Goal: Task Accomplishment & Management: Use online tool/utility

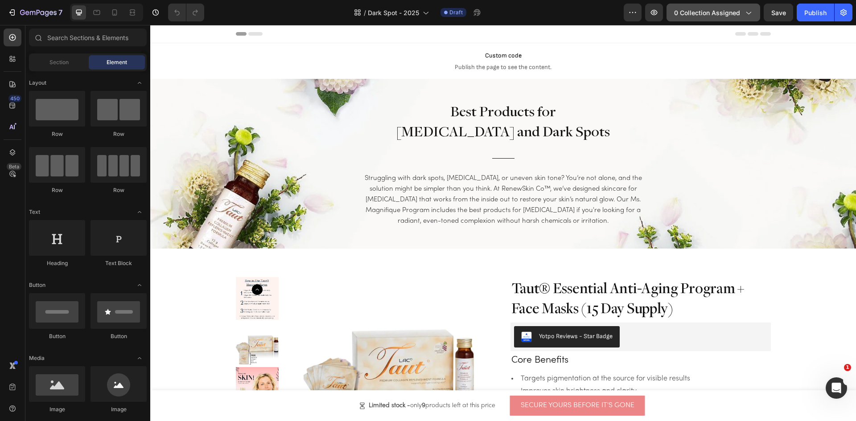
click at [749, 12] on icon "button" at bounding box center [748, 12] width 9 height 9
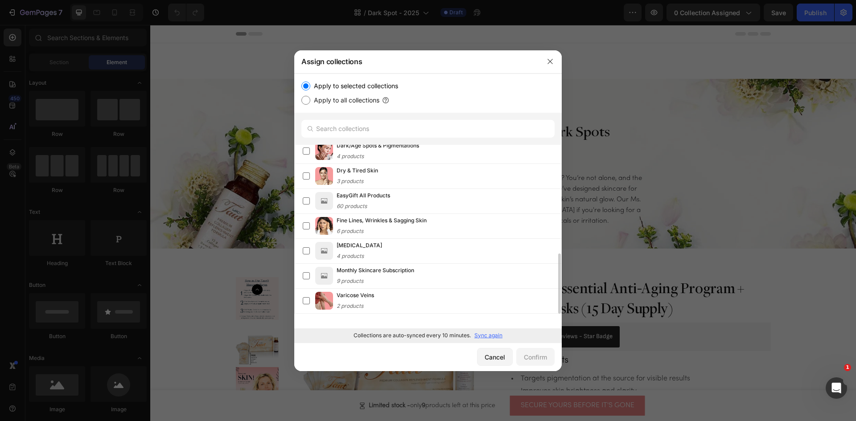
scroll to position [127, 0]
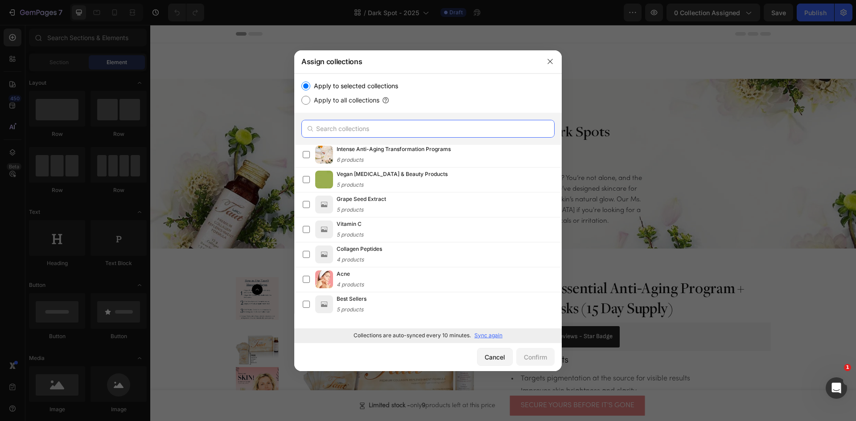
click at [375, 128] on input "text" at bounding box center [427, 129] width 253 height 18
paste input "Dark/Age Spots & Pigmentations"
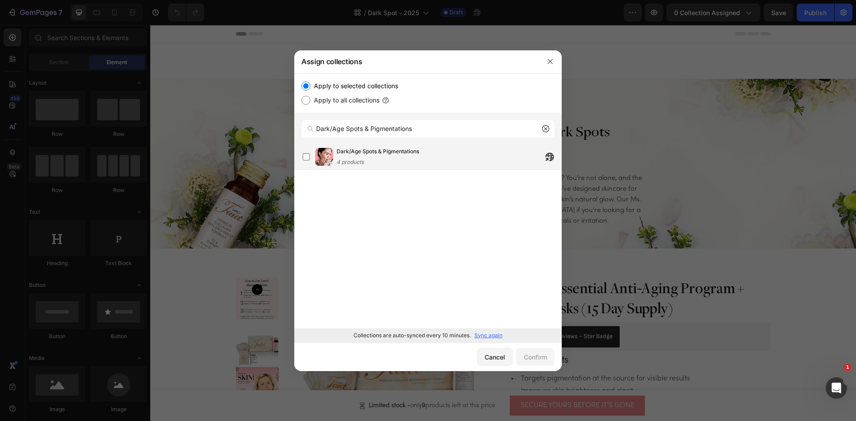
click at [395, 155] on span "Dark/Age Spots & Pigmentations" at bounding box center [378, 151] width 82 height 9
click at [380, 164] on div "Dark/Age Spots & Pigmentations 4 products" at bounding box center [378, 157] width 82 height 20
click at [383, 159] on div "Dark/Age Spots & Pigmentations 4 products" at bounding box center [378, 157] width 82 height 20
click at [434, 131] on input "Dark/Age Spots & Pigmentations" at bounding box center [427, 129] width 253 height 18
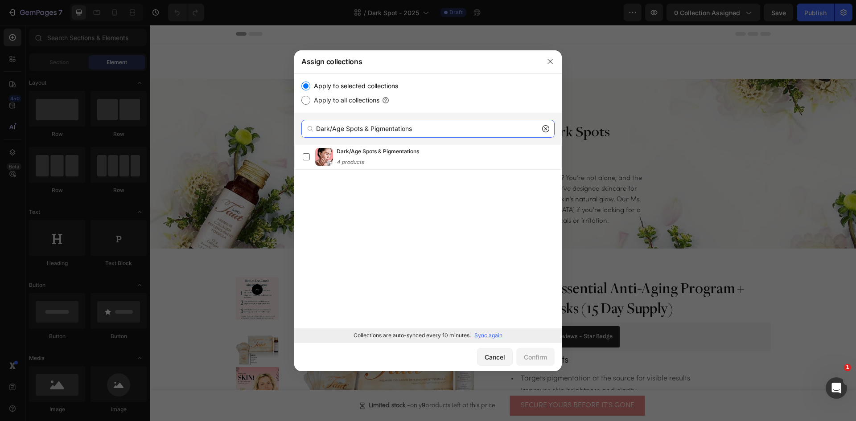
click at [434, 131] on input "Dark/Age Spots & Pigmentations" at bounding box center [427, 129] width 253 height 18
paste input "Fine Lines, Wrinkles & Sagging Skin"
type input "Fine Lines, Wrinkles & Sagging Skin"
click at [550, 61] on icon "button" at bounding box center [550, 61] width 7 height 7
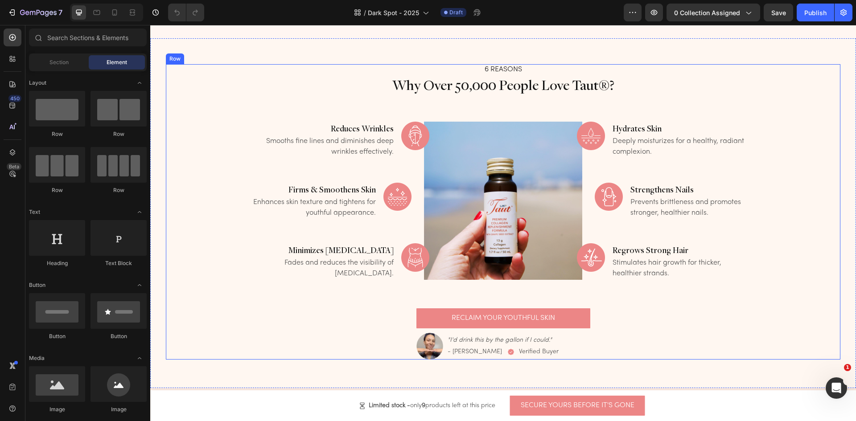
scroll to position [2363, 0]
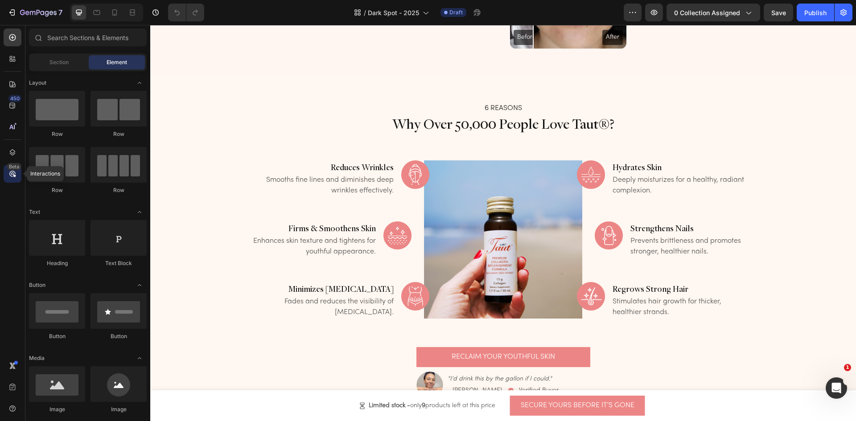
click at [11, 177] on icon at bounding box center [12, 173] width 9 height 9
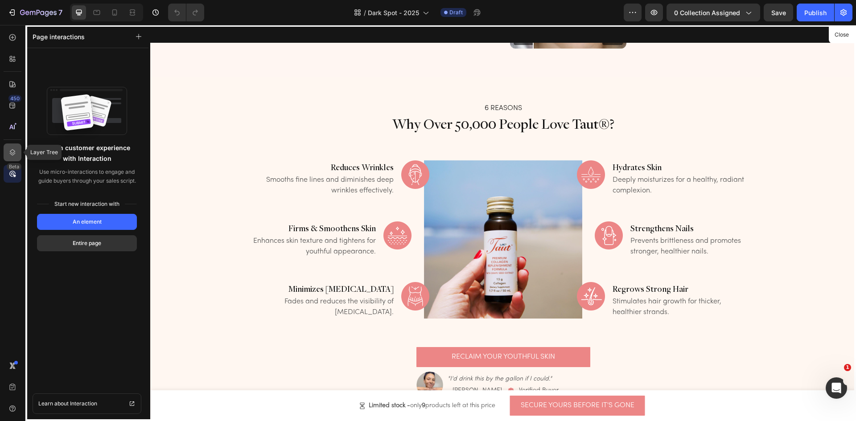
click at [7, 150] on div at bounding box center [13, 153] width 18 height 18
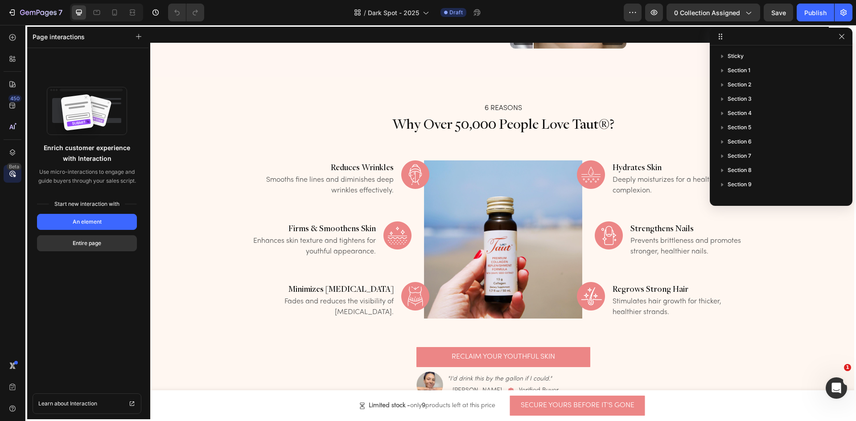
click at [528, 14] on div "/ Dark Spot - 2025 Draft" at bounding box center [417, 13] width 412 height 18
click at [842, 11] on icon "button" at bounding box center [843, 12] width 9 height 9
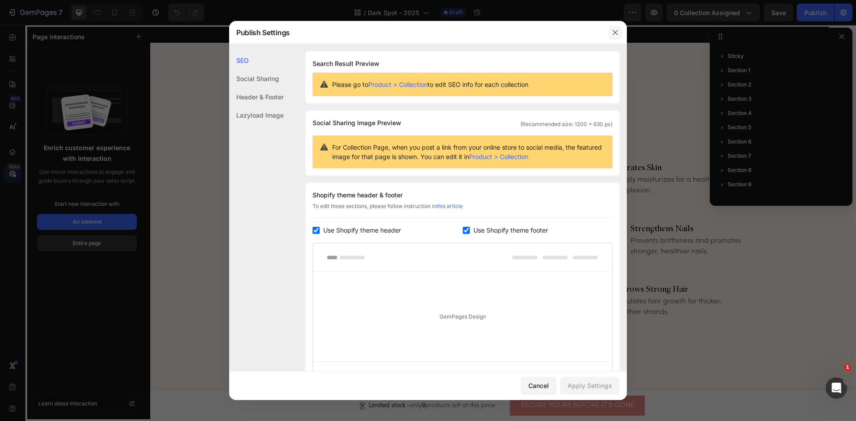
click at [614, 31] on icon "button" at bounding box center [615, 32] width 7 height 7
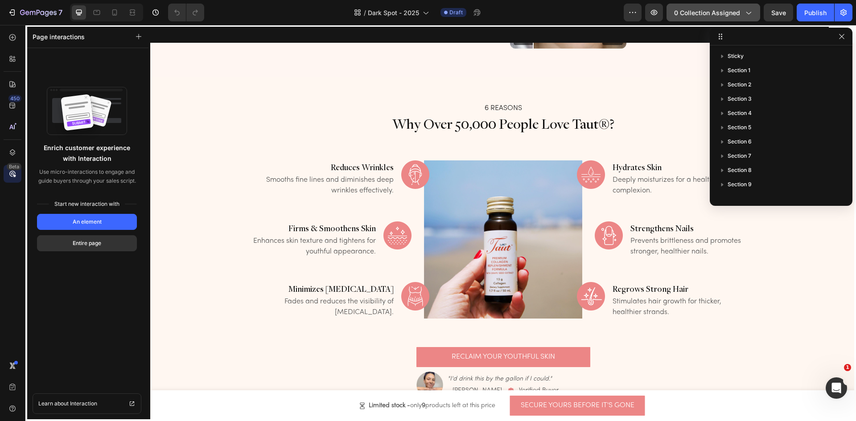
click at [741, 9] on div "0 collection assigned" at bounding box center [713, 12] width 78 height 9
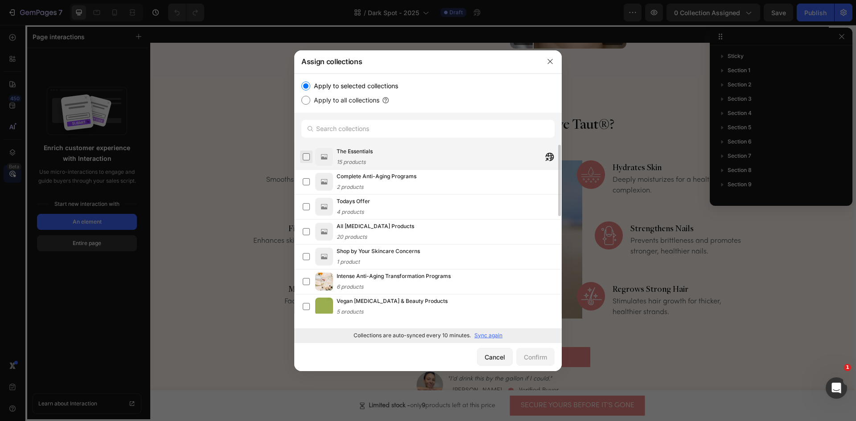
click at [306, 157] on label at bounding box center [306, 156] width 7 height 7
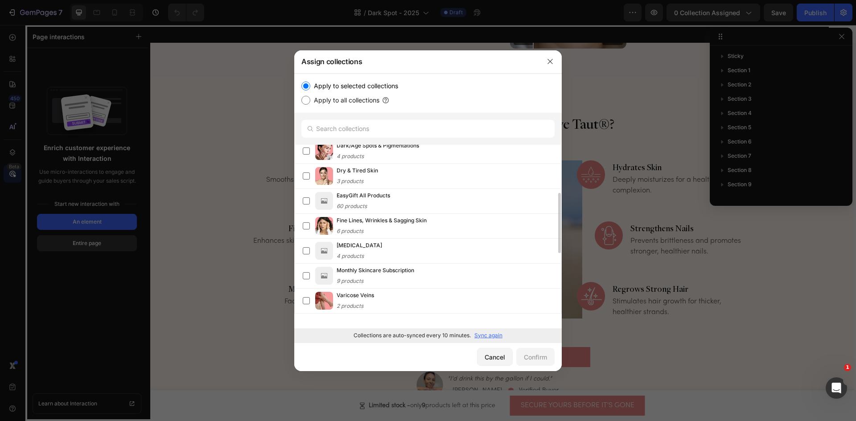
scroll to position [0, 0]
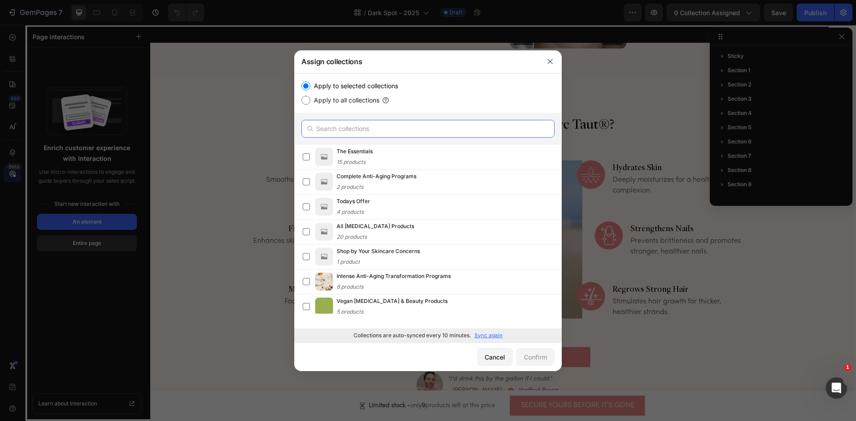
click at [366, 130] on input "text" at bounding box center [427, 129] width 253 height 18
paste input "Dark/Age Spots & Pigmentations"
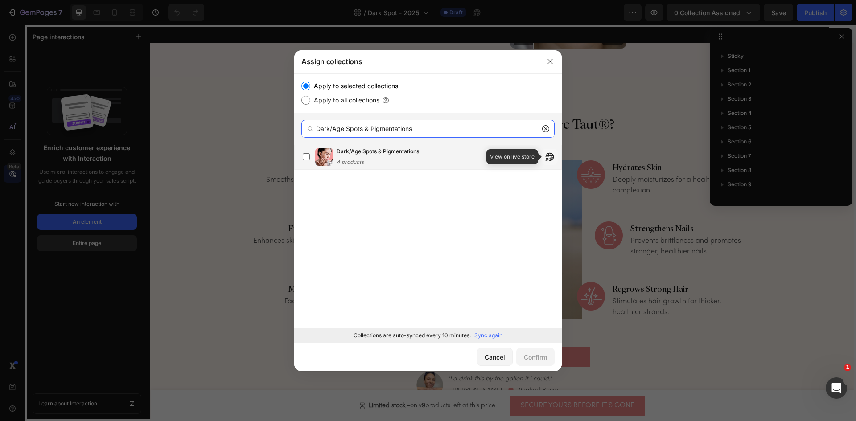
type input "Dark/Age Spots & Pigmentations"
click at [305, 157] on label at bounding box center [306, 156] width 7 height 7
click at [551, 363] on button "Confirm" at bounding box center [535, 357] width 38 height 18
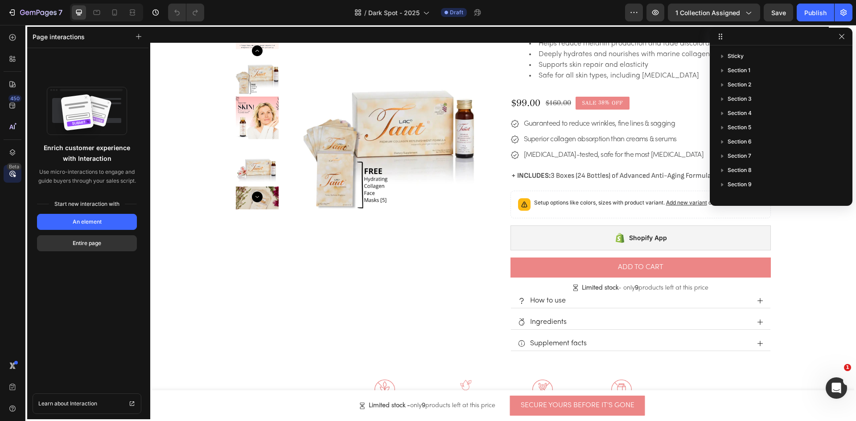
scroll to position [89, 0]
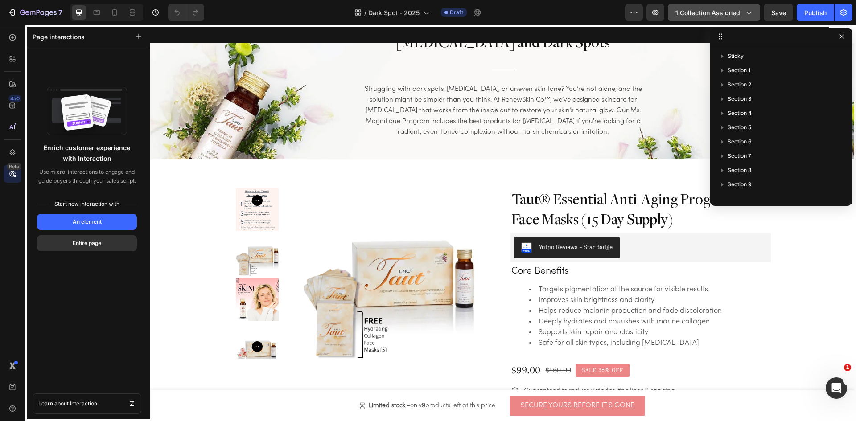
click at [755, 10] on button "1 collection assigned" at bounding box center [714, 13] width 92 height 18
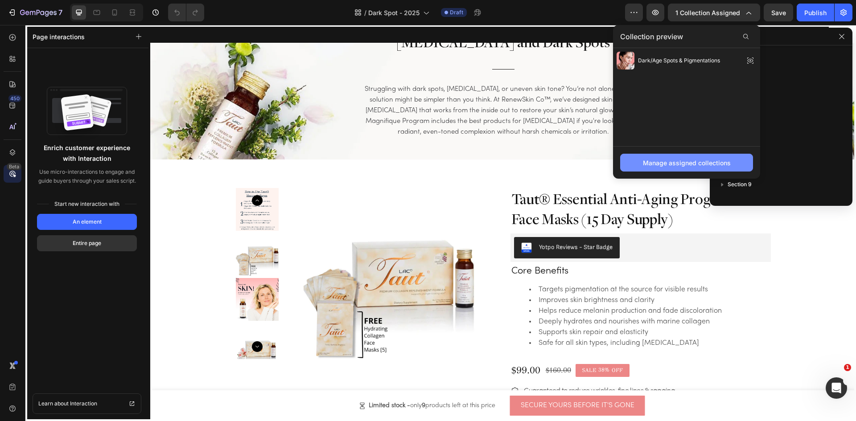
click at [679, 165] on div "Manage assigned collections" at bounding box center [687, 162] width 88 height 9
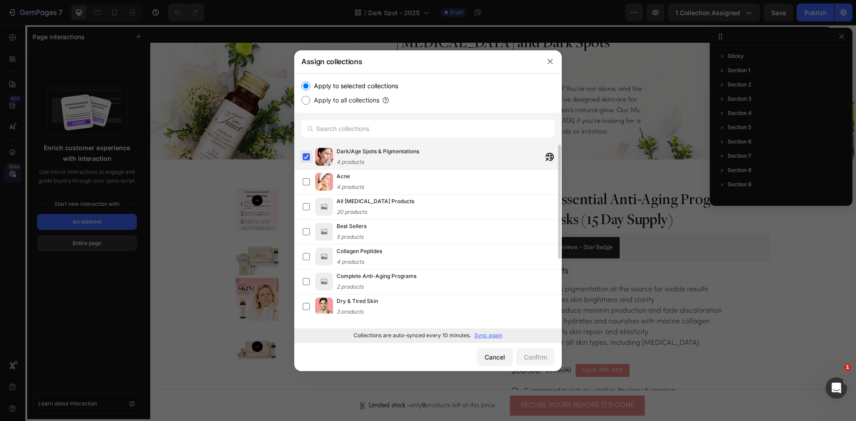
click at [304, 155] on label at bounding box center [306, 156] width 7 height 7
click at [305, 156] on label at bounding box center [306, 156] width 7 height 7
click at [626, 34] on div at bounding box center [428, 210] width 856 height 421
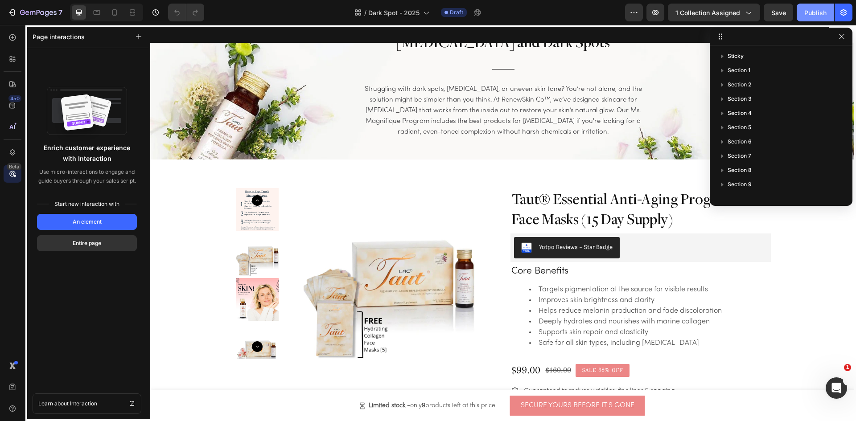
click at [828, 14] on button "Publish" at bounding box center [815, 13] width 37 height 18
click at [404, 15] on span "Dark Spot - 2025" at bounding box center [388, 12] width 51 height 9
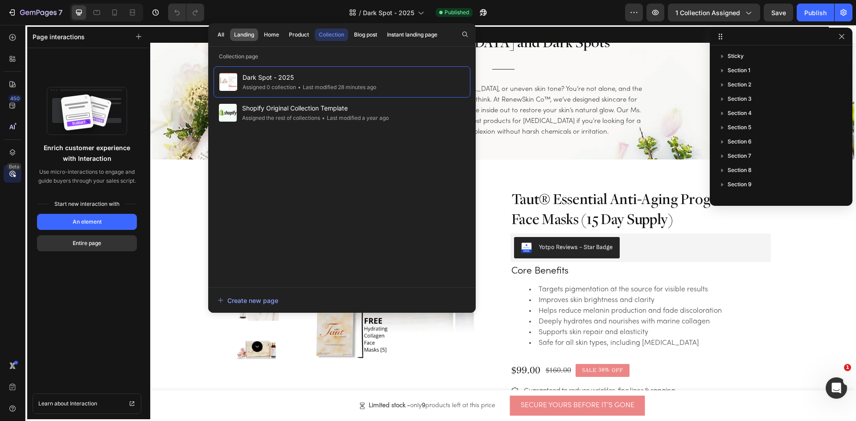
click at [239, 33] on div "Landing" at bounding box center [244, 35] width 20 height 8
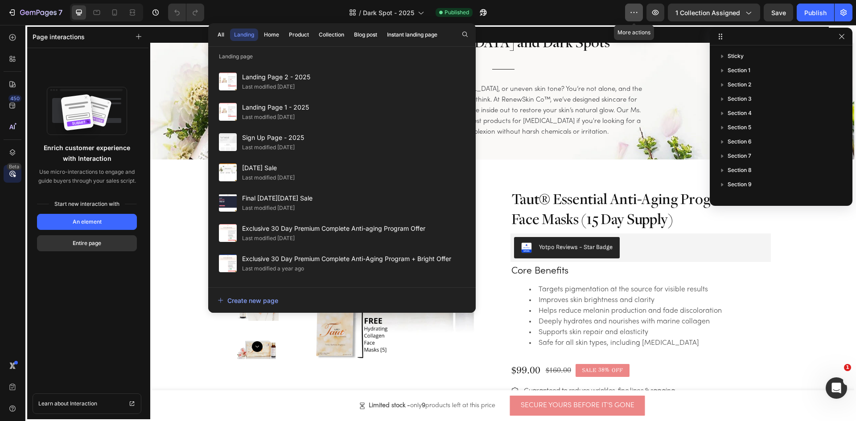
click at [635, 14] on icon "button" at bounding box center [634, 12] width 9 height 9
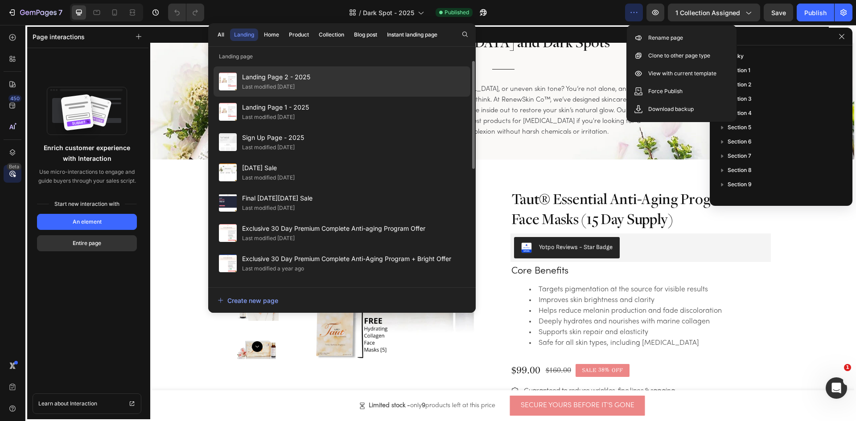
click at [277, 80] on span "Landing Page 2 - 2025" at bounding box center [276, 77] width 68 height 11
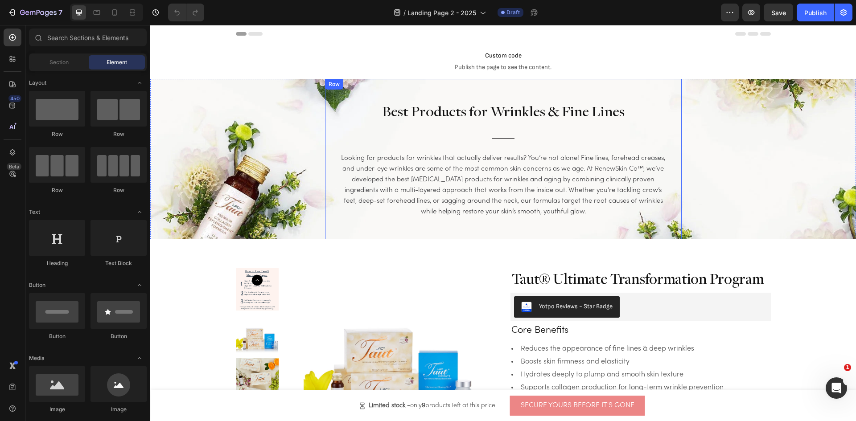
scroll to position [178, 0]
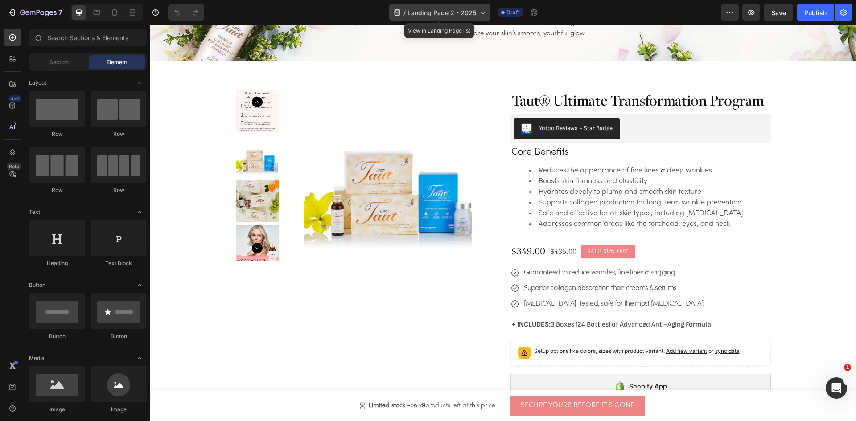
click at [487, 8] on div "/ Landing Page 2 - 2025" at bounding box center [439, 13] width 101 height 18
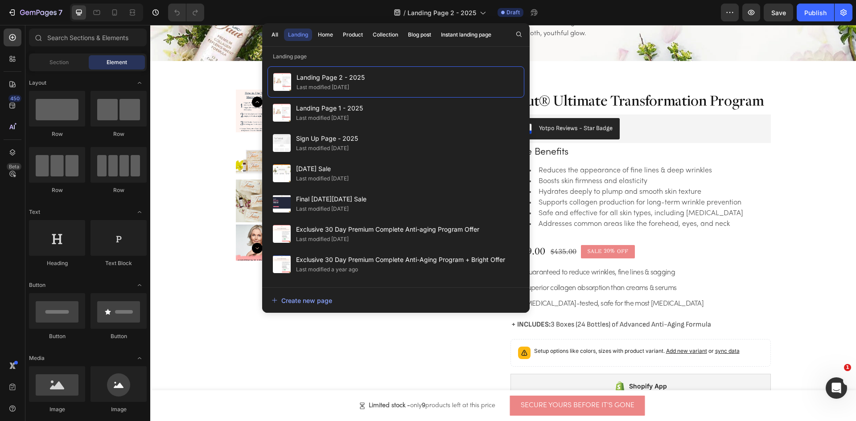
click at [656, 11] on div "/ Landing Page 2 - 2025 Draft" at bounding box center [466, 13] width 510 height 18
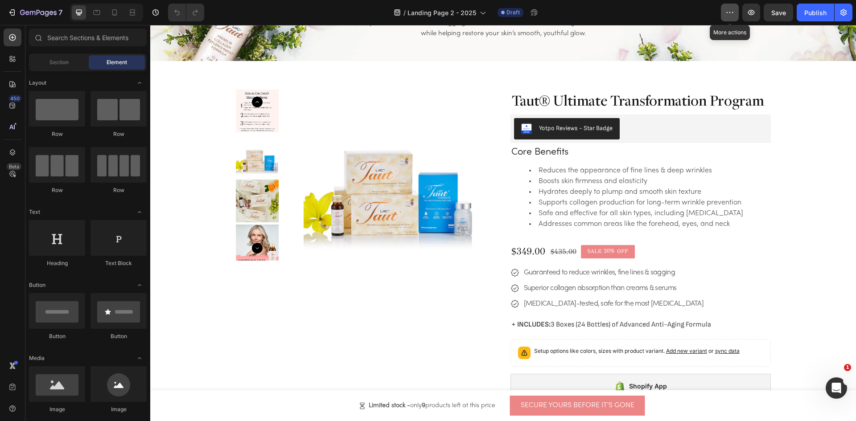
click at [730, 11] on icon "button" at bounding box center [730, 12] width 9 height 9
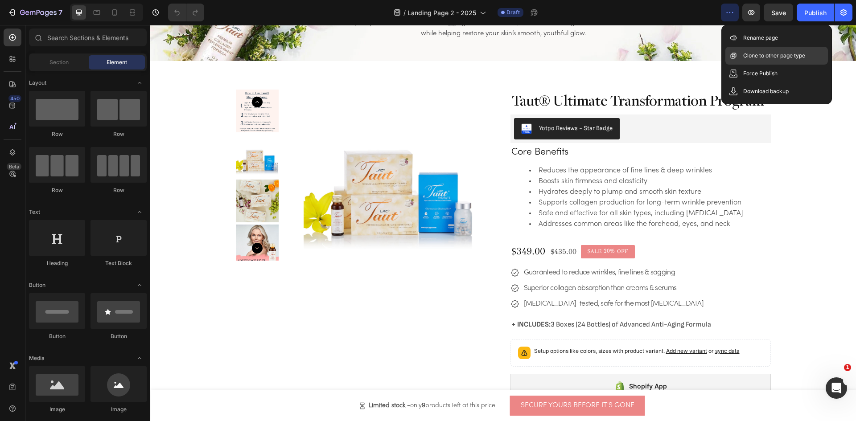
click at [740, 65] on div "Clone to other page type" at bounding box center [777, 74] width 103 height 18
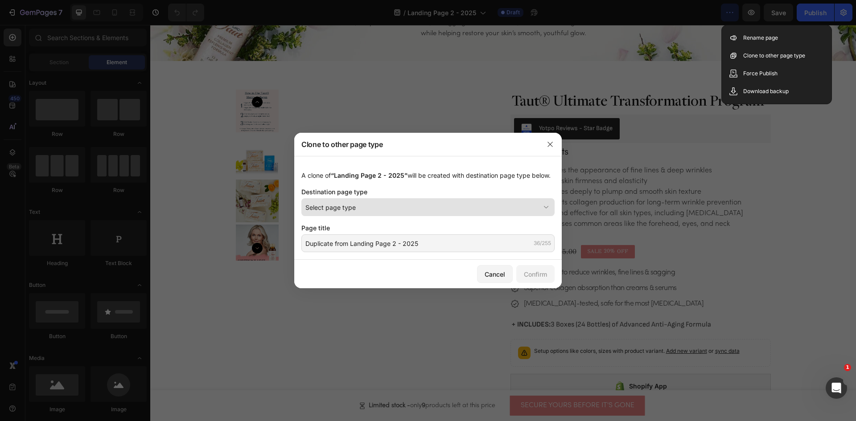
click at [415, 208] on div "Select page type" at bounding box center [422, 207] width 235 height 9
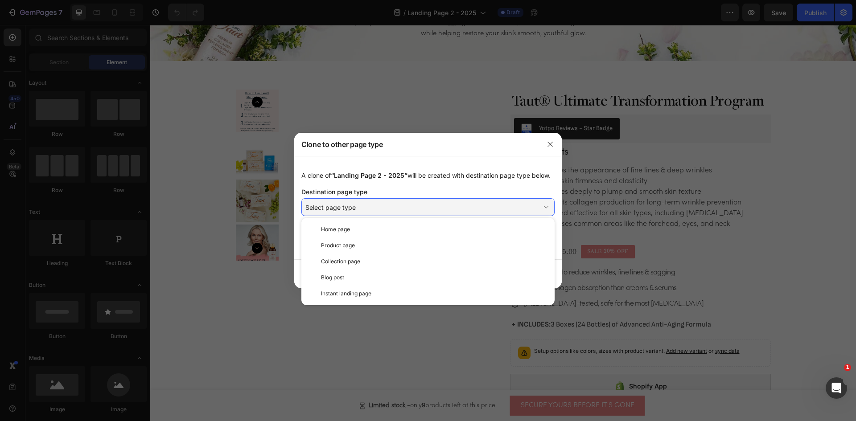
click at [354, 264] on span "Collection page" at bounding box center [340, 262] width 39 height 8
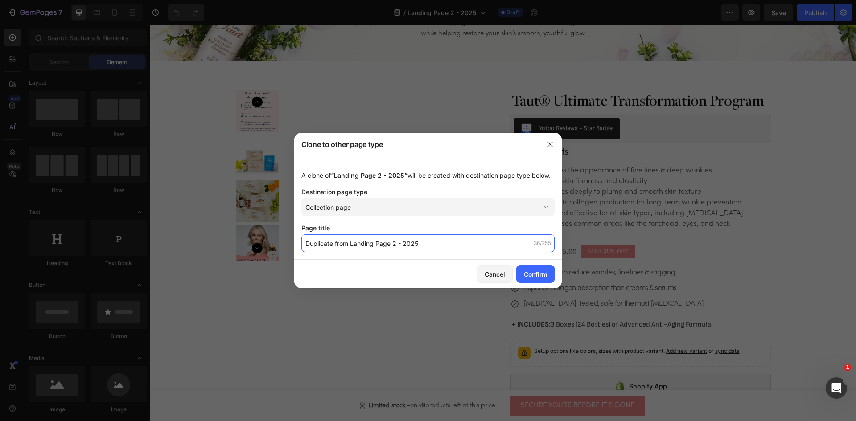
click at [379, 241] on input "Duplicate from Landing Page 2 - 2025" at bounding box center [427, 244] width 253 height 18
drag, startPoint x: 396, startPoint y: 243, endPoint x: 330, endPoint y: 251, distance: 66.8
click at [281, 243] on div "Clone to other page type A clone of “Landing Page 2 - 2025” will be created wit…" at bounding box center [428, 210] width 856 height 421
paste input "Fine Lines, Wrinkles & Sagging Skin"
type input "Fine Lines, Wrinkles & Sagging Skin - 2025"
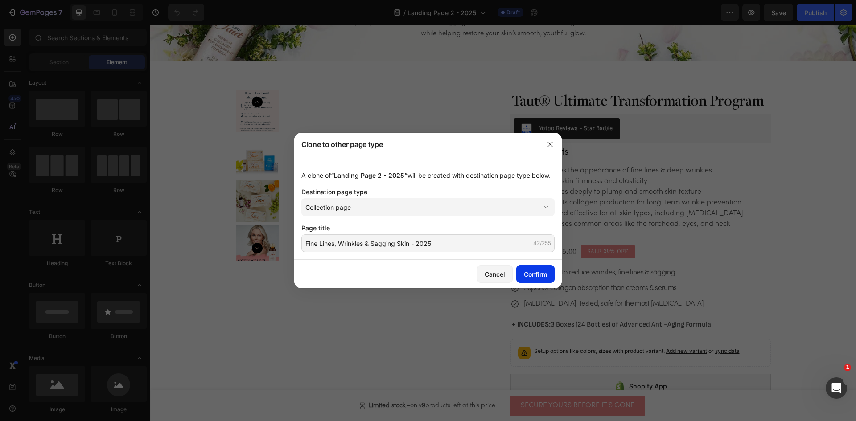
click at [532, 275] on div "Confirm" at bounding box center [535, 274] width 23 height 9
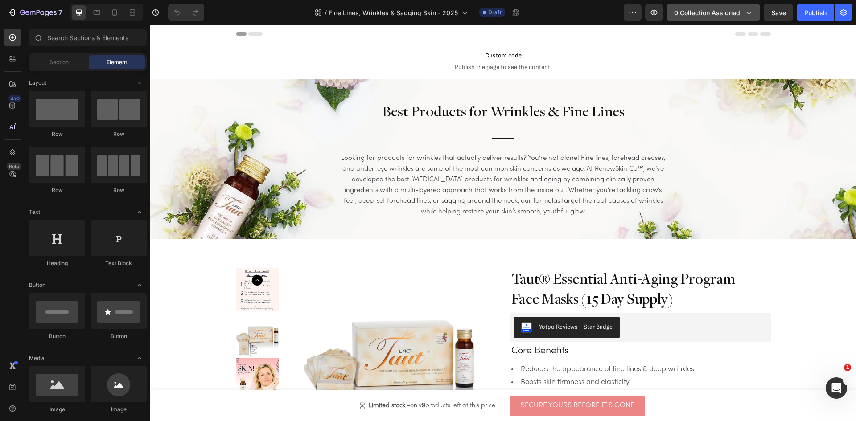
click at [738, 12] on span "0 collection assigned" at bounding box center [707, 12] width 66 height 9
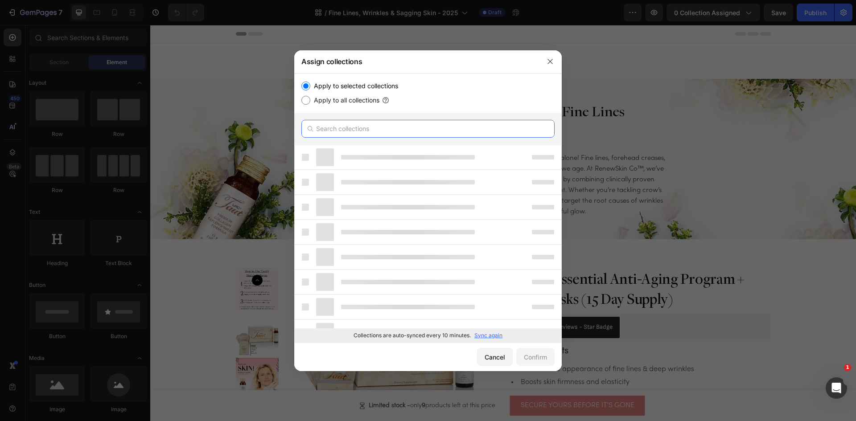
click at [359, 128] on input "text" at bounding box center [427, 129] width 253 height 18
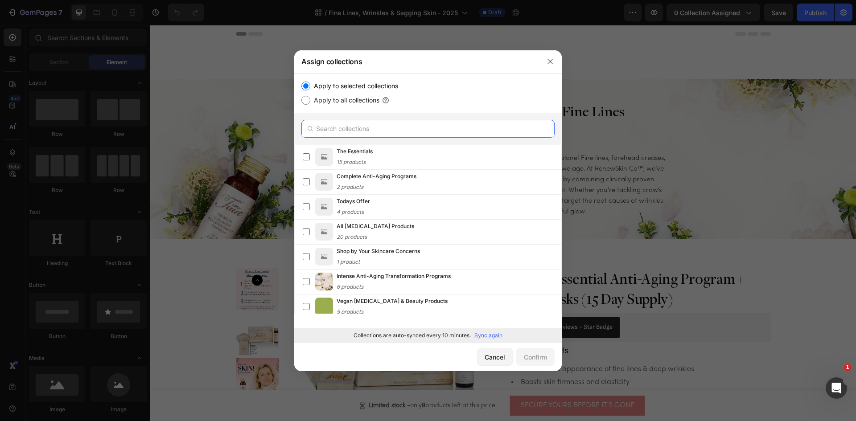
paste input "Fine Lines, Wrinkles & Sagging Skin"
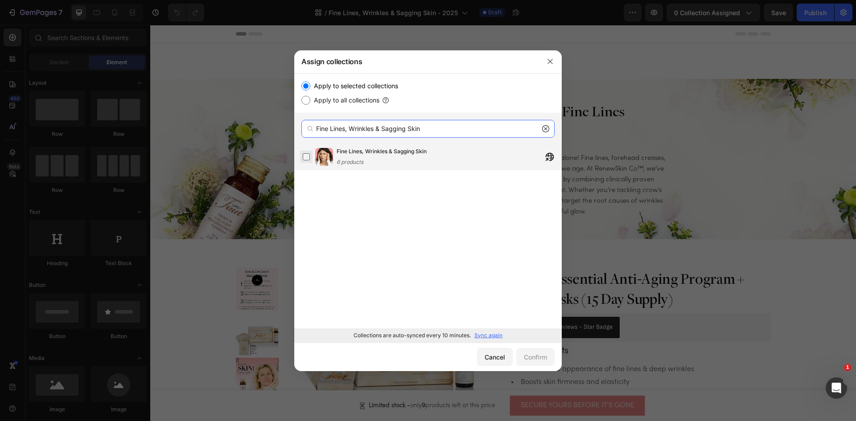
type input "Fine Lines, Wrinkles & Sagging Skin"
click at [305, 156] on label at bounding box center [306, 156] width 7 height 7
click at [535, 357] on div "Confirm" at bounding box center [535, 357] width 23 height 9
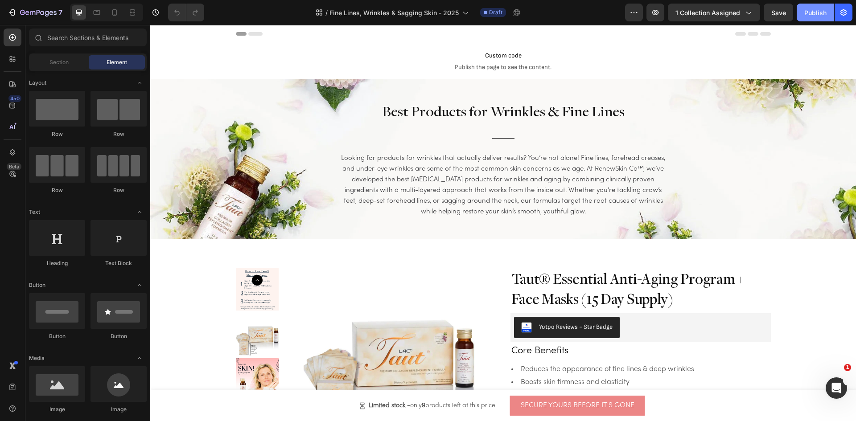
click at [825, 16] on div "Publish" at bounding box center [815, 12] width 22 height 9
click at [824, 16] on div "Publish" at bounding box center [815, 12] width 22 height 9
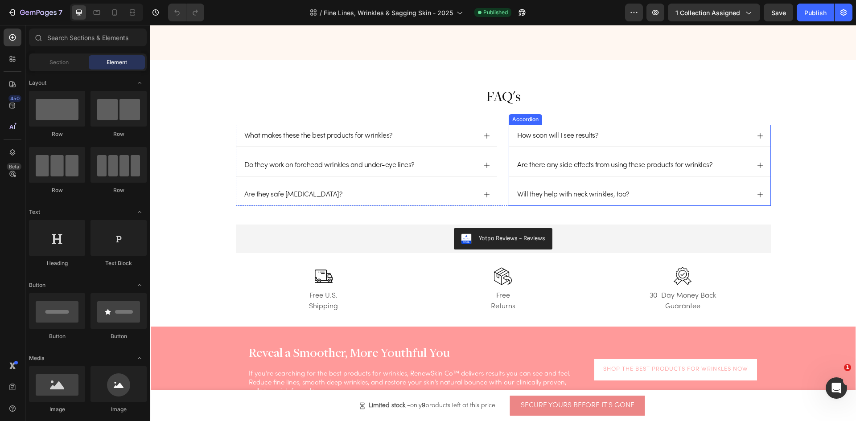
scroll to position [4147, 0]
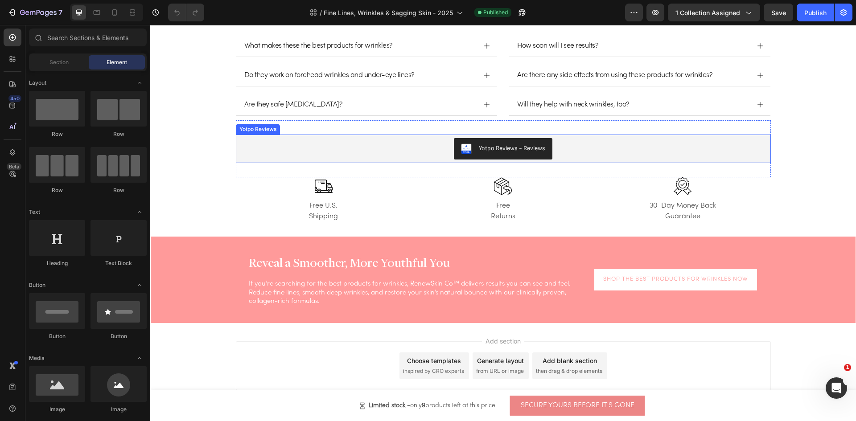
click at [545, 150] on button "Yotpo Reviews - Reviews" at bounding box center [503, 148] width 99 height 21
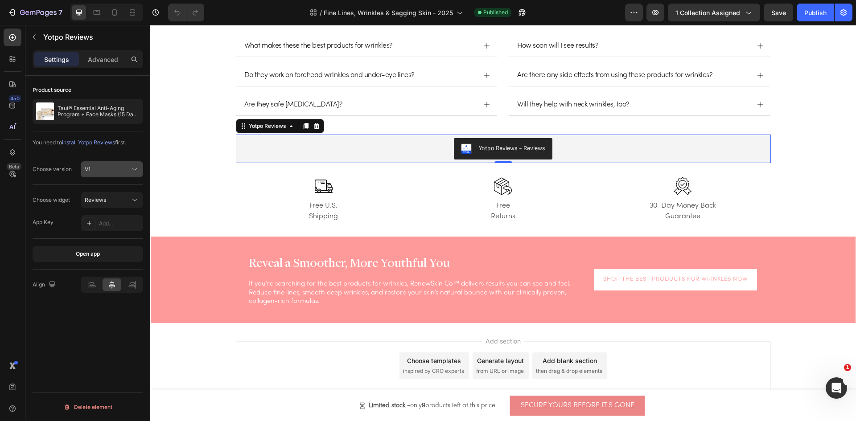
click at [129, 170] on div "V1" at bounding box center [107, 169] width 45 height 8
click at [101, 206] on p "V3" at bounding box center [110, 208] width 51 height 8
click at [118, 169] on div "V3" at bounding box center [107, 169] width 45 height 8
click at [65, 159] on div "Choose version V3" at bounding box center [88, 169] width 111 height 31
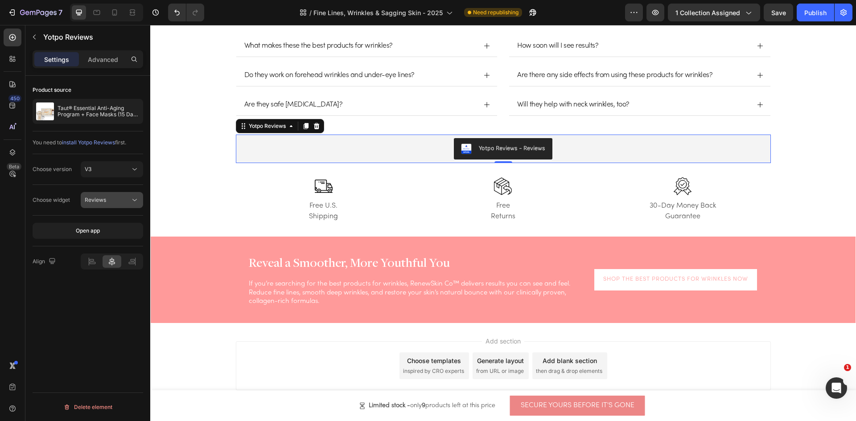
click at [108, 199] on div "Reviews" at bounding box center [107, 200] width 45 height 8
click at [107, 199] on div "Reviews" at bounding box center [107, 200] width 45 height 8
click at [118, 173] on div "V3" at bounding box center [107, 169] width 45 height 8
click at [103, 193] on p "V1" at bounding box center [110, 191] width 51 height 8
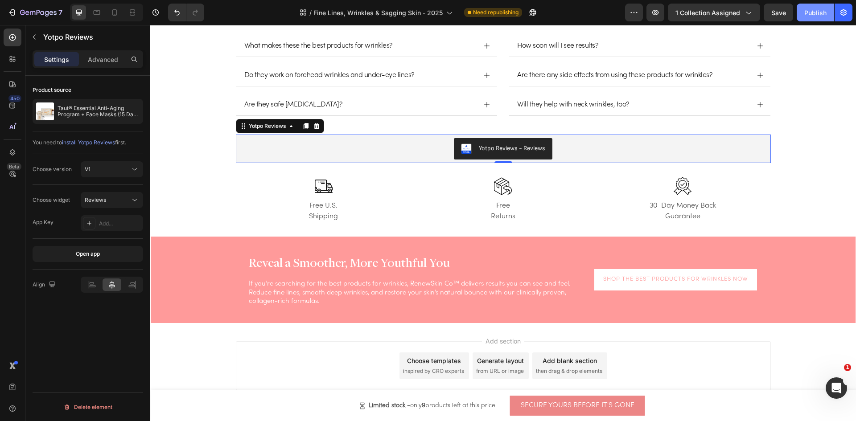
click at [823, 15] on div "Publish" at bounding box center [815, 12] width 22 height 9
click at [103, 170] on div "V1" at bounding box center [107, 169] width 45 height 8
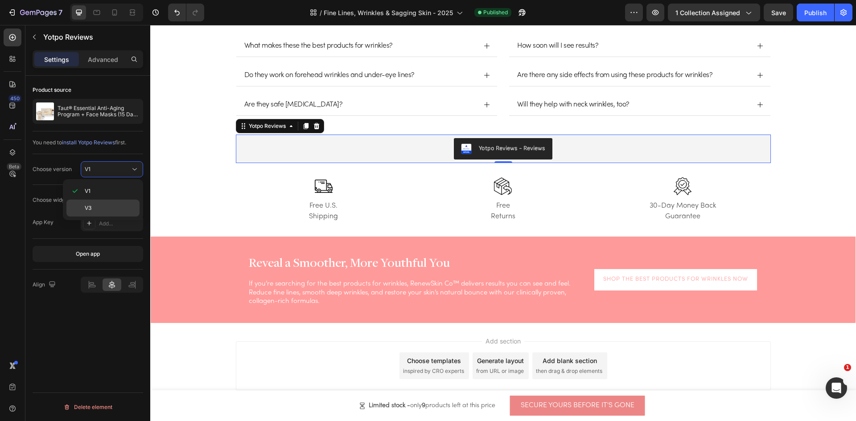
click at [99, 209] on p "V3" at bounding box center [110, 208] width 51 height 8
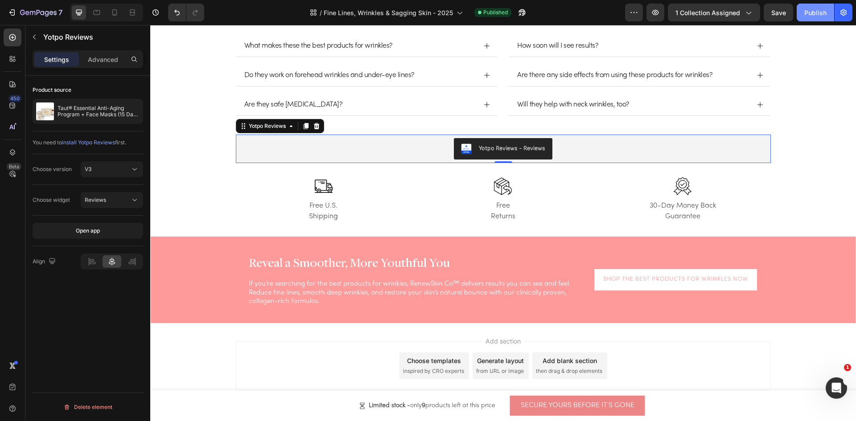
click at [820, 13] on div "Publish" at bounding box center [815, 12] width 22 height 9
click at [95, 173] on div "V3" at bounding box center [107, 169] width 45 height 8
click at [95, 191] on p "V1" at bounding box center [110, 191] width 51 height 8
click at [825, 16] on div "Publish" at bounding box center [815, 12] width 22 height 9
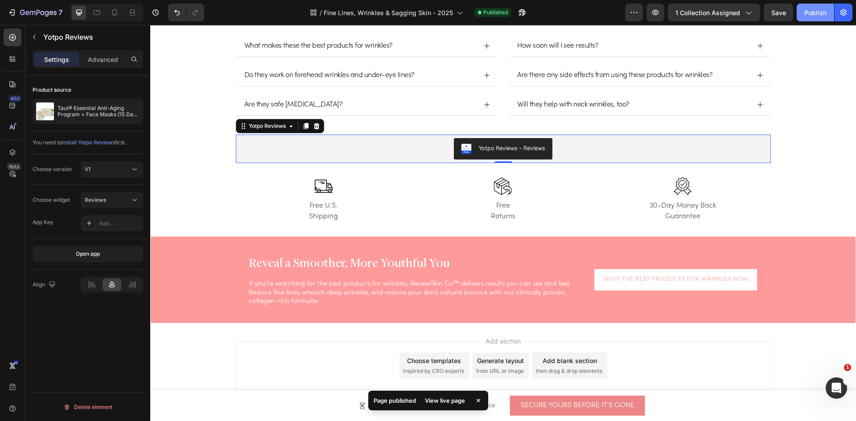
click at [821, 15] on div "Publish" at bounding box center [815, 12] width 22 height 9
click at [829, 16] on button "Publish" at bounding box center [815, 13] width 37 height 18
